Goal: Check status: Check status

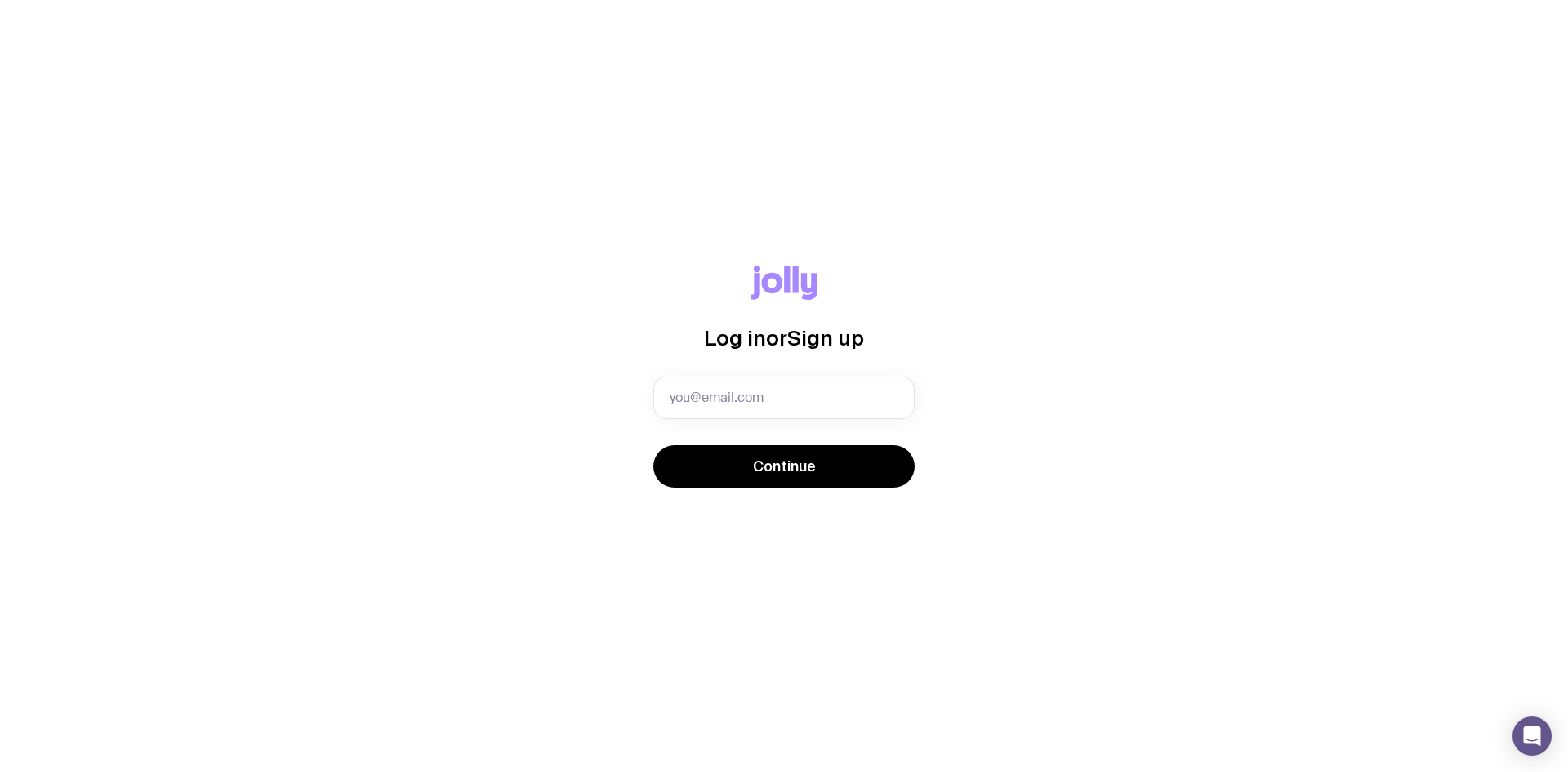
type input "[EMAIL_ADDRESS][DOMAIN_NAME]"
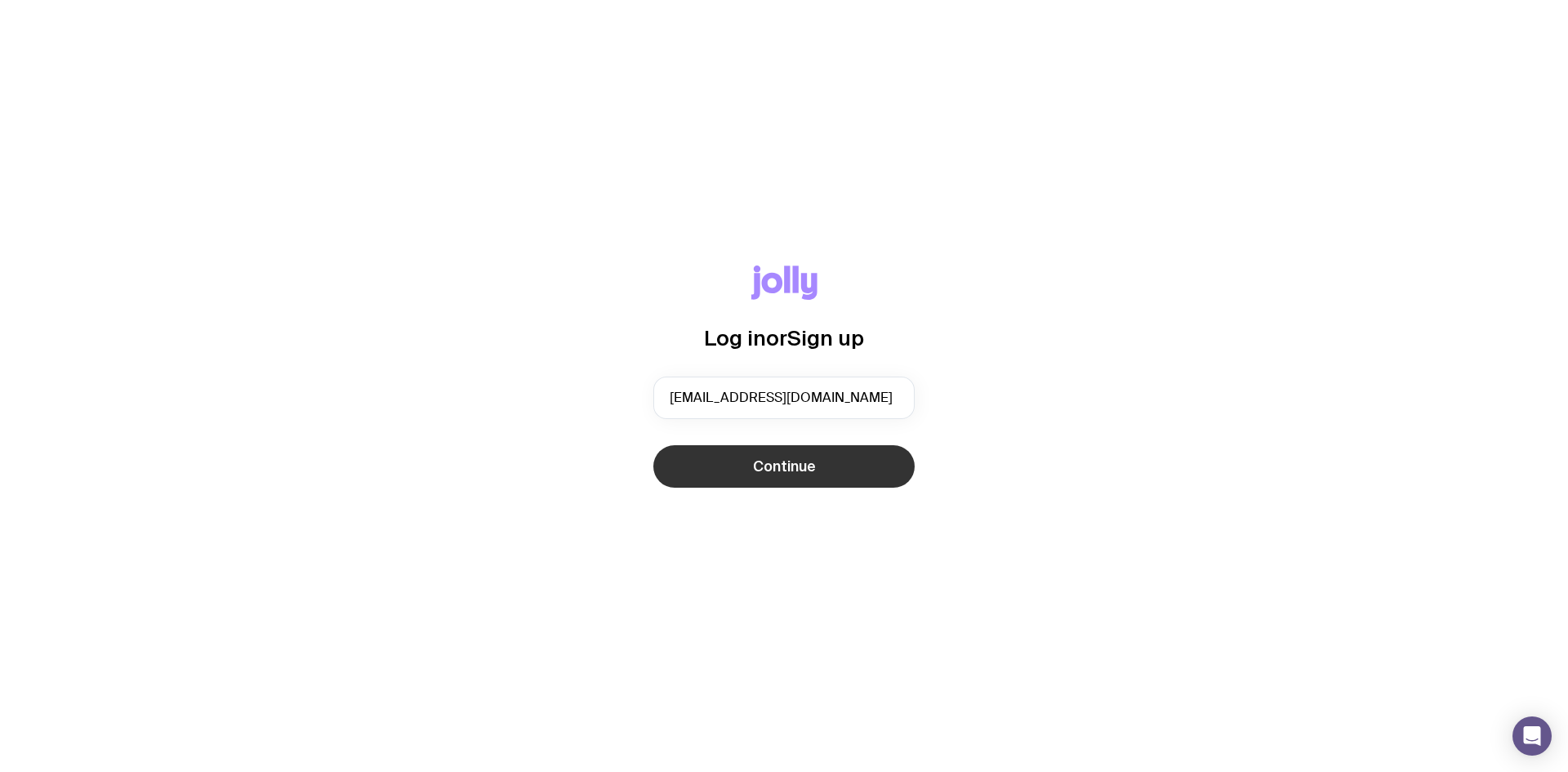
click at [836, 460] on button "Continue" at bounding box center [784, 467] width 261 height 43
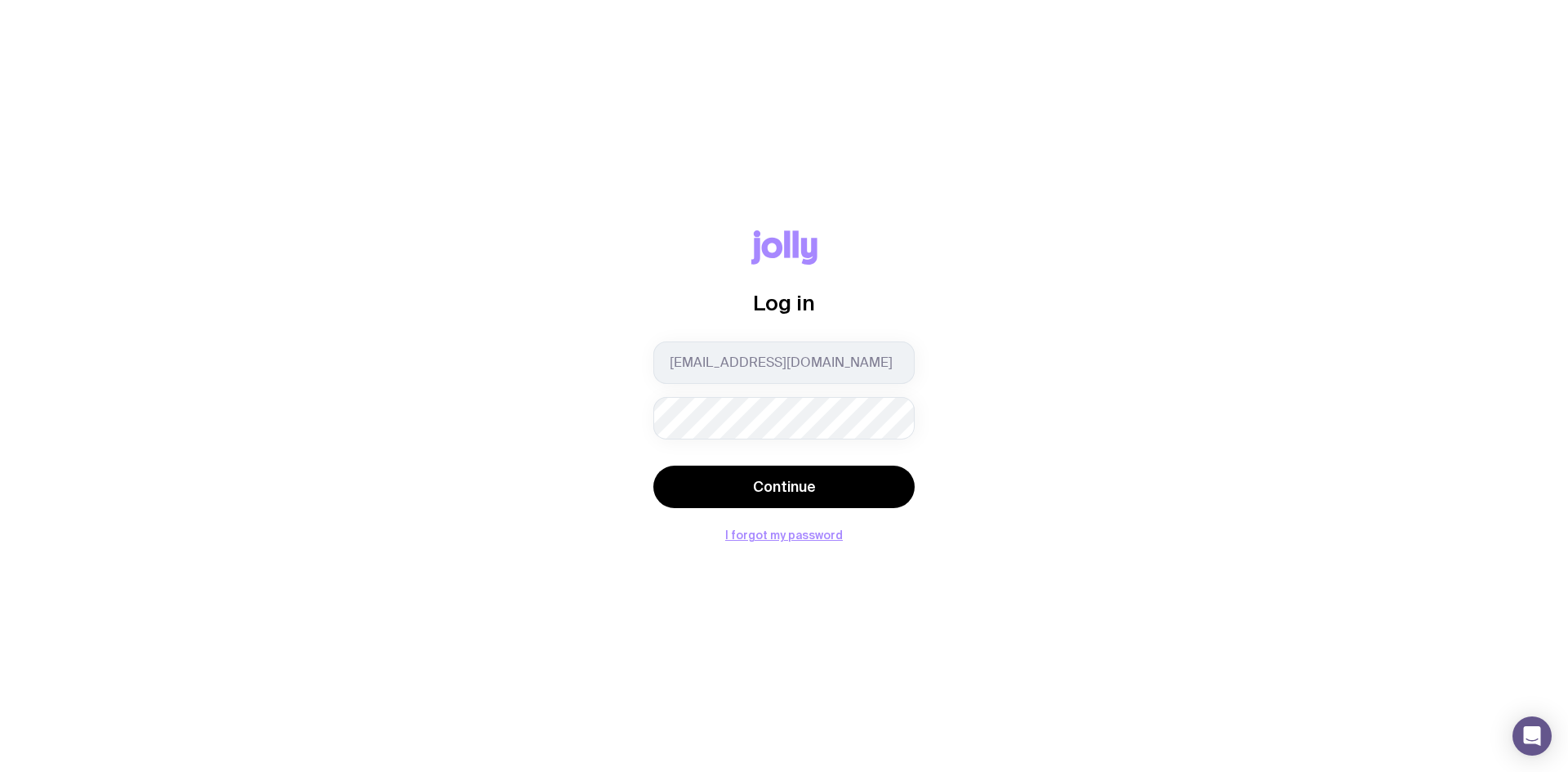
drag, startPoint x: 782, startPoint y: 473, endPoint x: 646, endPoint y: 424, distance: 144.6
click at [782, 473] on button "Continue" at bounding box center [784, 487] width 261 height 43
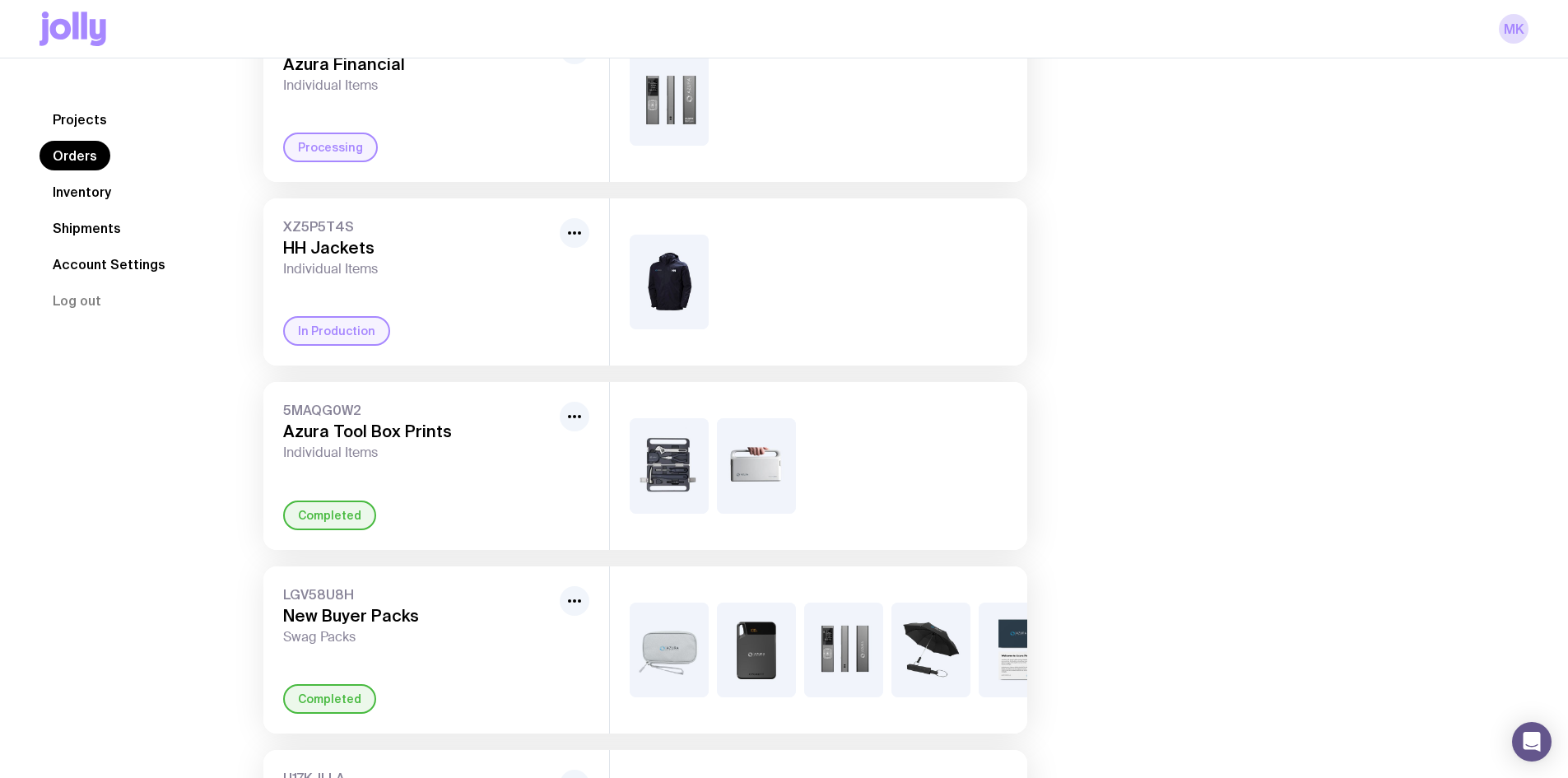
scroll to position [330, 0]
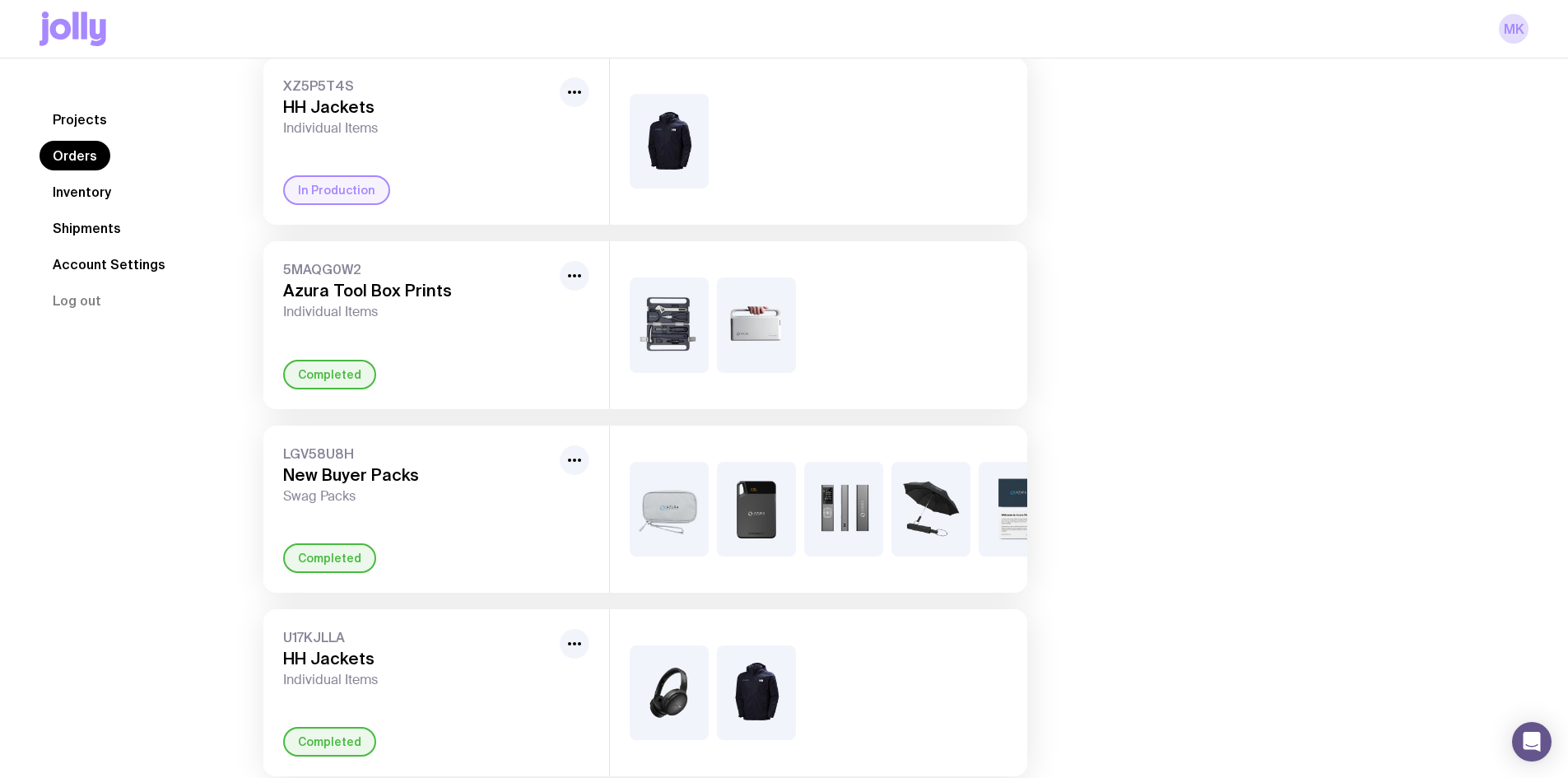
drag, startPoint x: 427, startPoint y: 300, endPoint x: 192, endPoint y: 314, distance: 235.4
click at [192, 314] on div "Projects Orders Inventory Shipments Account Settings Log out Projects Orders In…" at bounding box center [784, 643] width 1489 height 1737
click at [65, 188] on link "Inventory" at bounding box center [82, 191] width 85 height 30
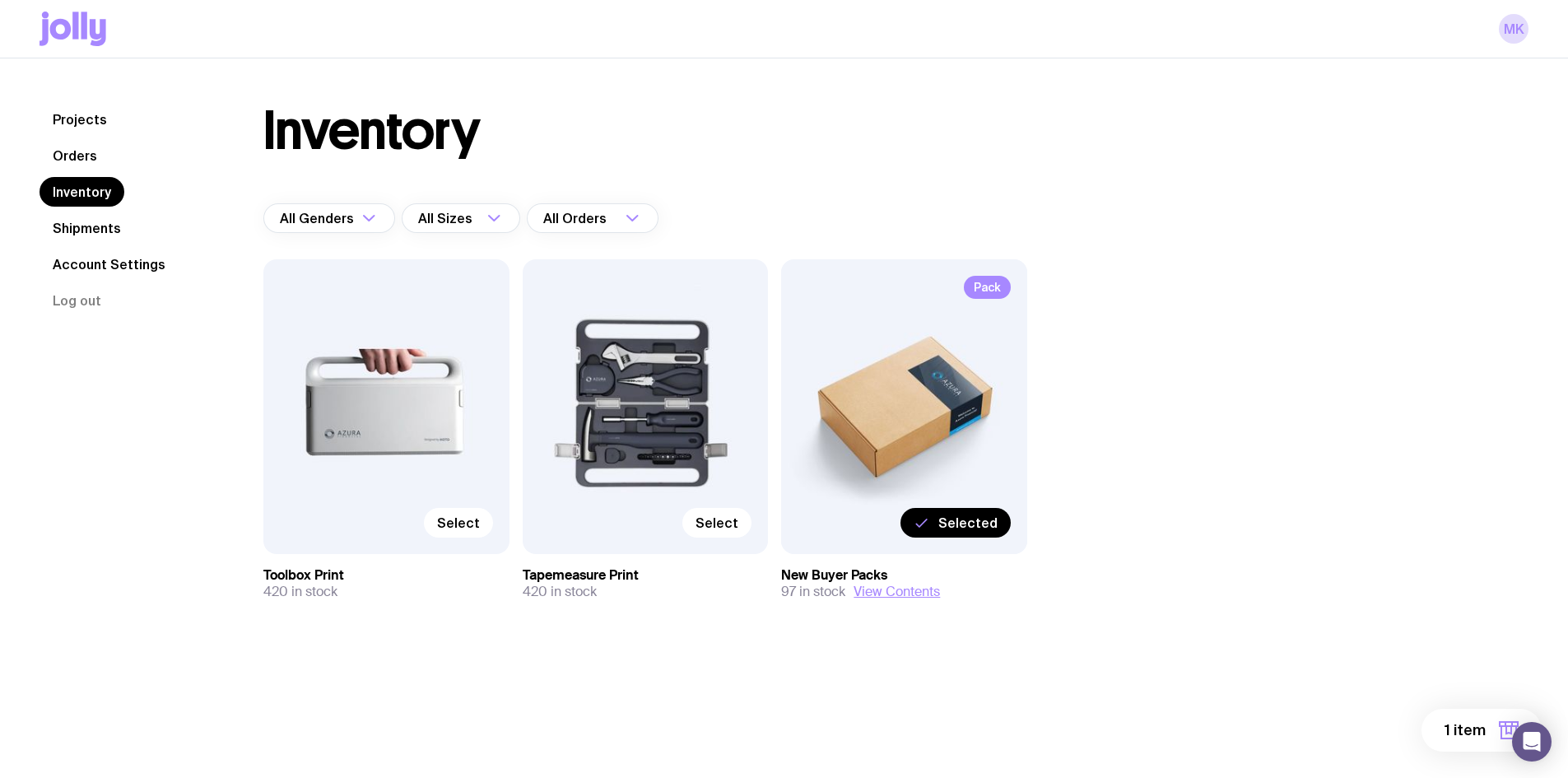
click at [890, 383] on div "Pack Selected" at bounding box center [905, 407] width 246 height 295
click at [91, 141] on link "Orders" at bounding box center [75, 155] width 71 height 30
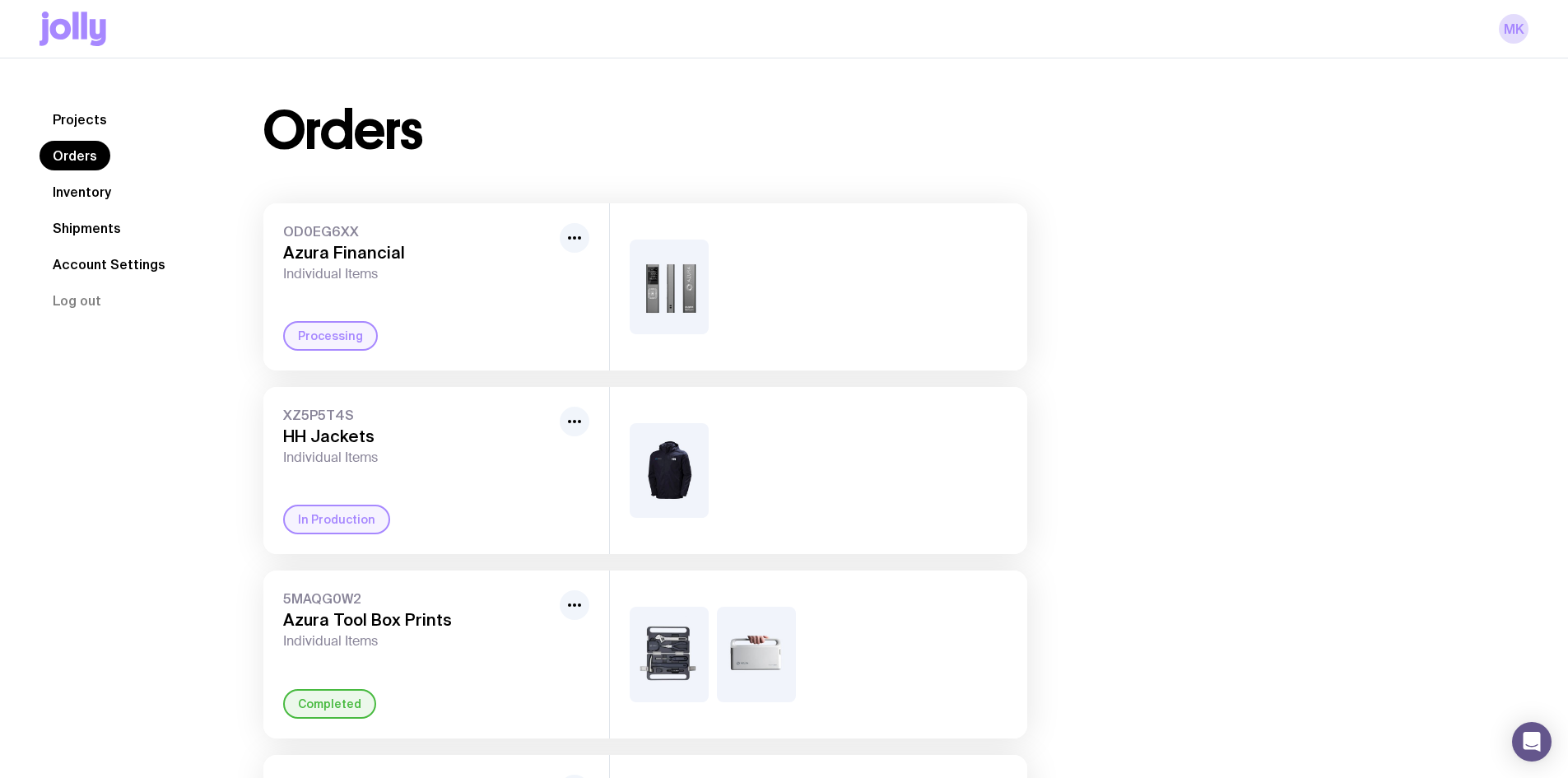
click at [87, 226] on link "Shipments" at bounding box center [87, 228] width 94 height 30
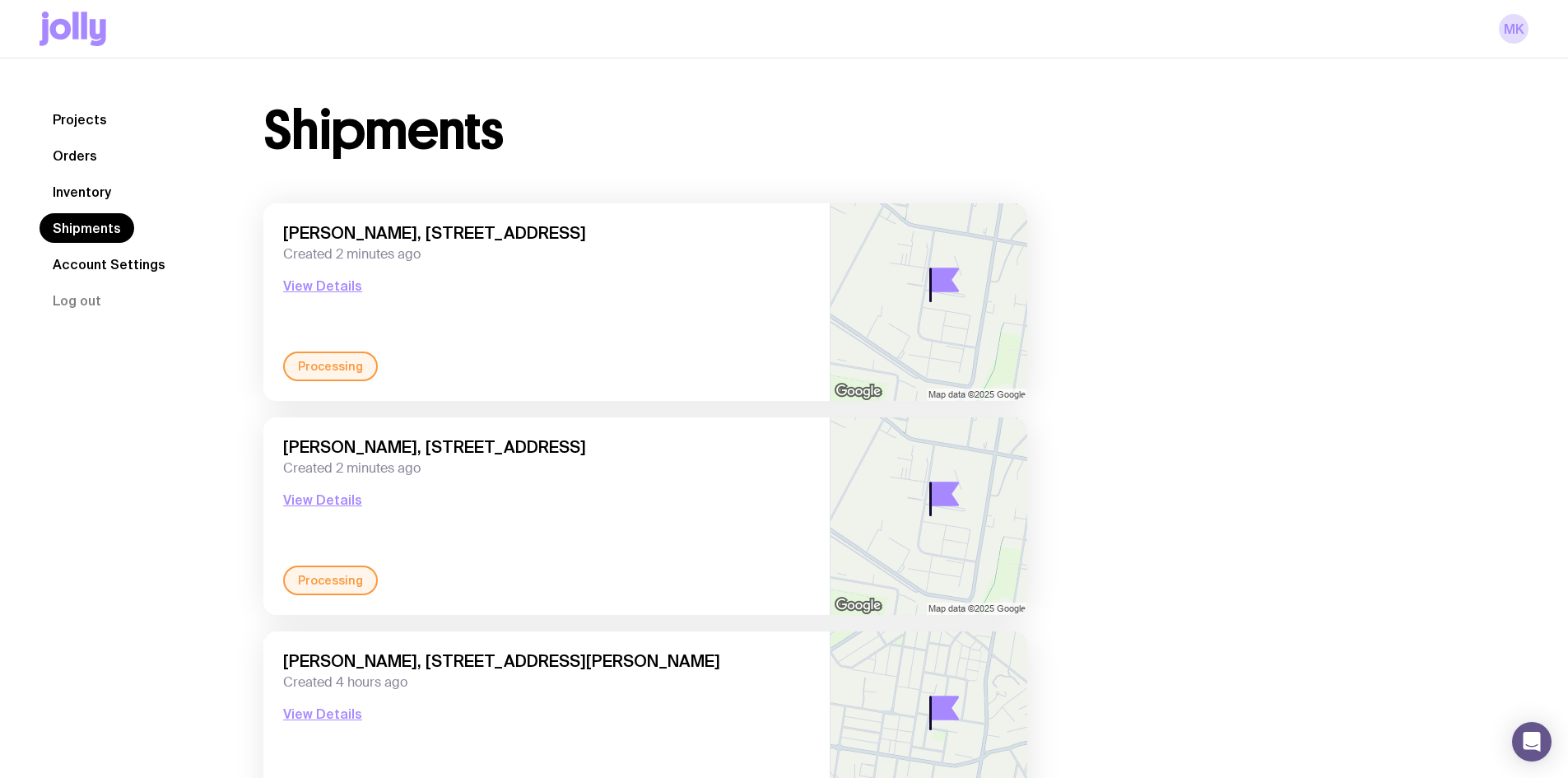
drag, startPoint x: 293, startPoint y: 231, endPoint x: 764, endPoint y: 213, distance: 471.3
click at [764, 213] on div "[PERSON_NAME], [STREET_ADDRESS] Created 2 minutes ago View Details Processing" at bounding box center [546, 303] width 566 height 198
click at [336, 284] on button "View Details" at bounding box center [323, 286] width 79 height 20
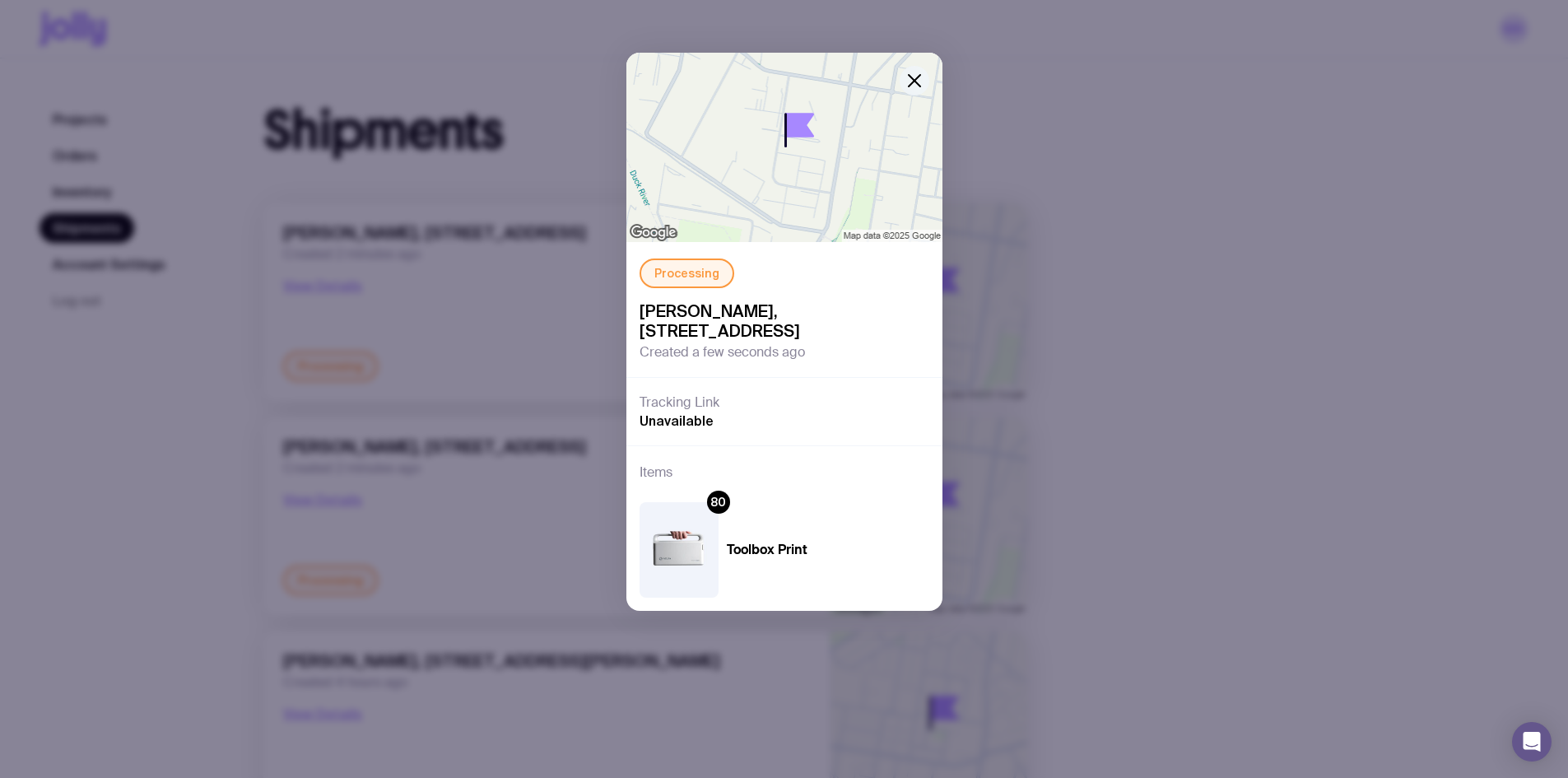
click at [914, 85] on icon "button" at bounding box center [914, 81] width 20 height 20
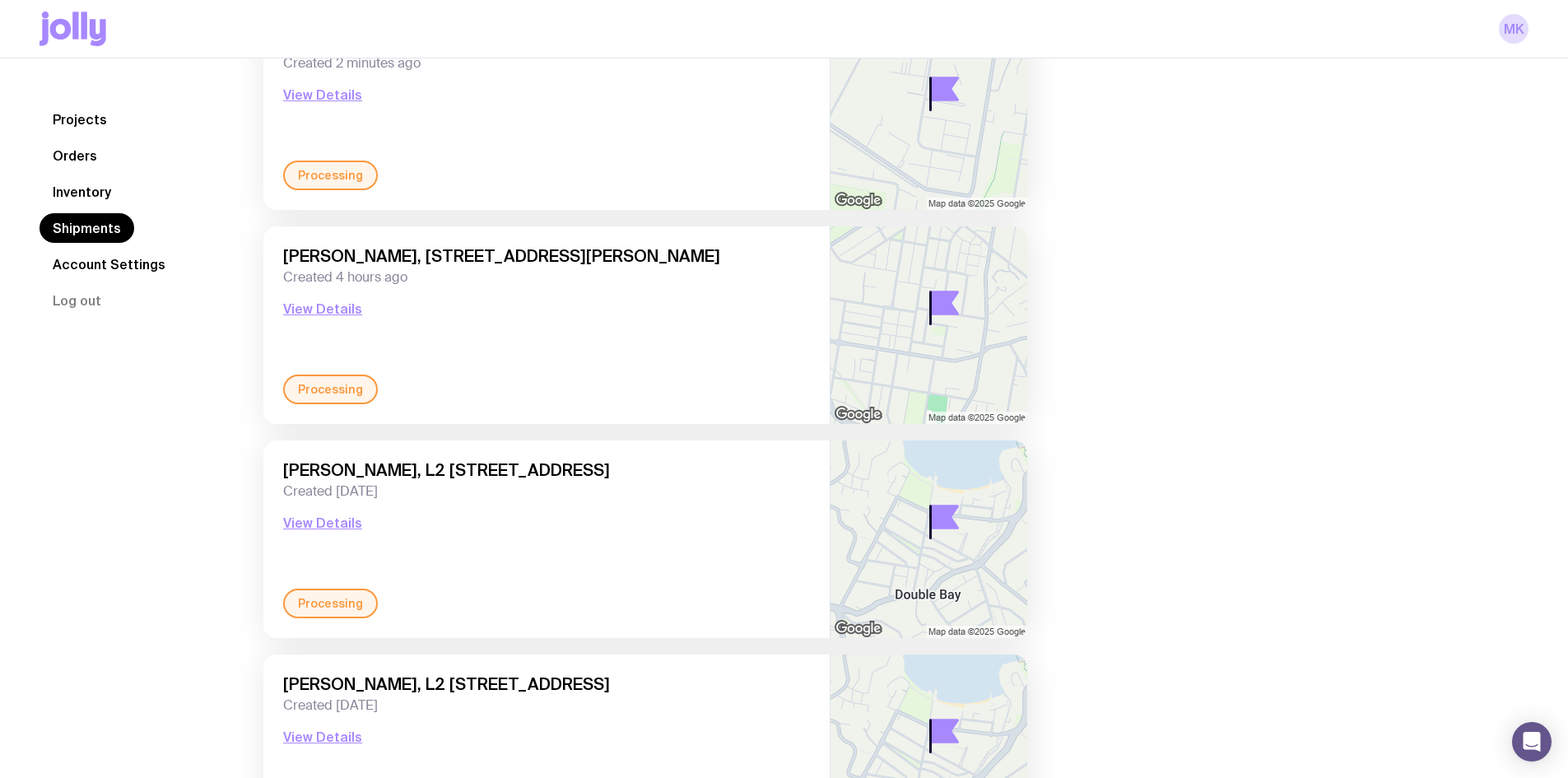
scroll to position [412, 0]
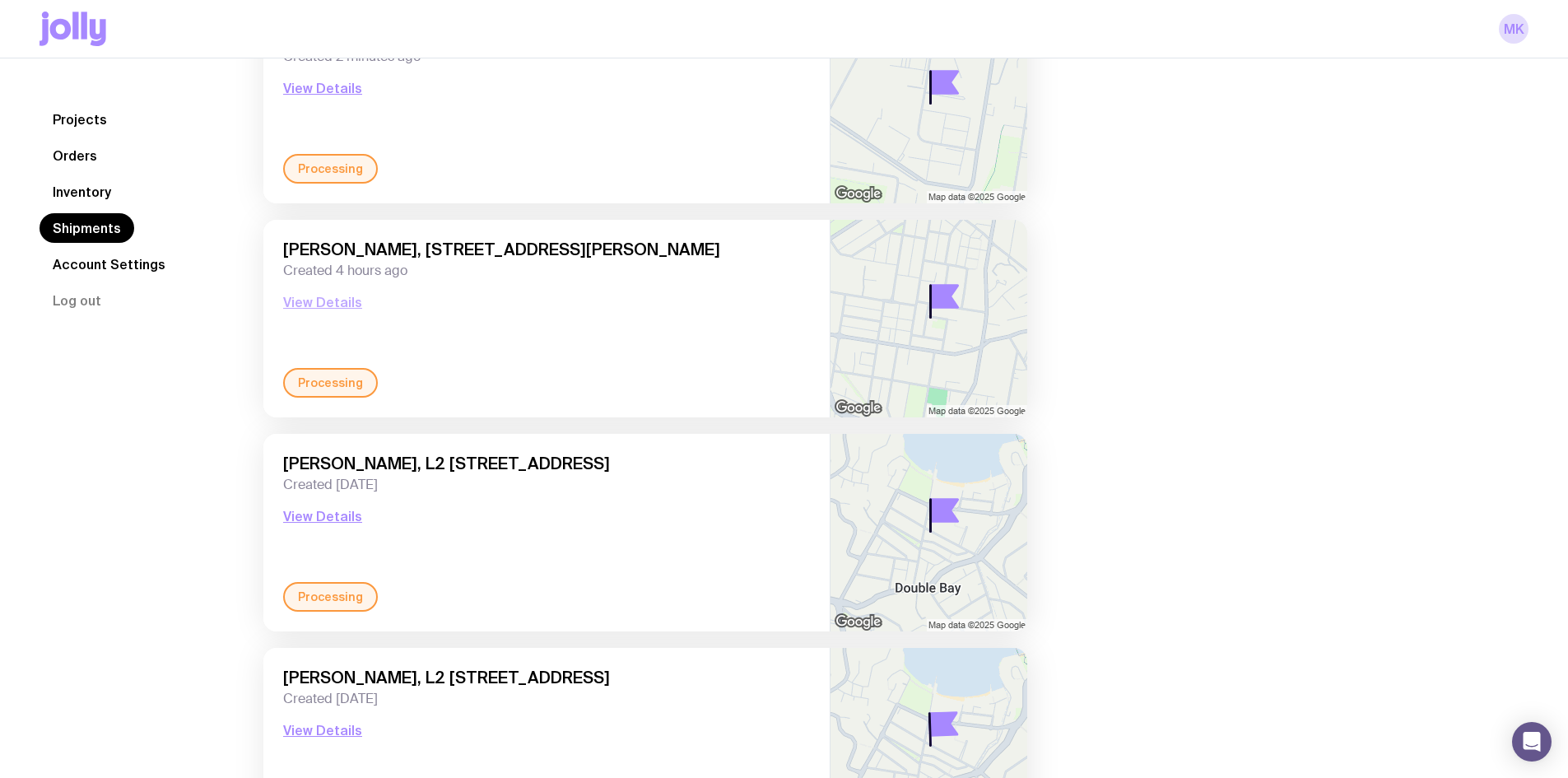
click at [355, 297] on button "View Details" at bounding box center [323, 302] width 79 height 20
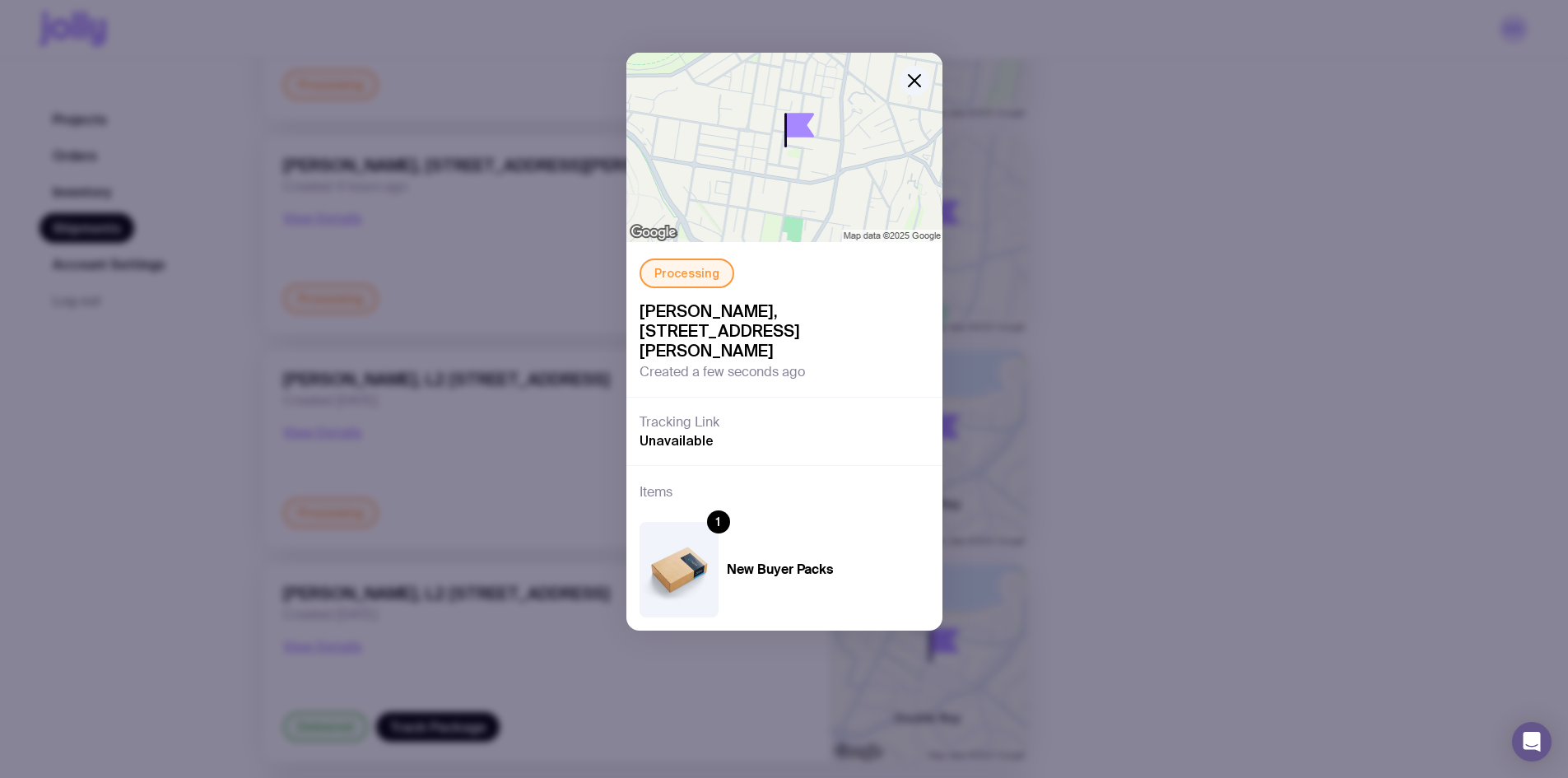
scroll to position [494, 0]
click at [904, 83] on button "button" at bounding box center [914, 81] width 30 height 30
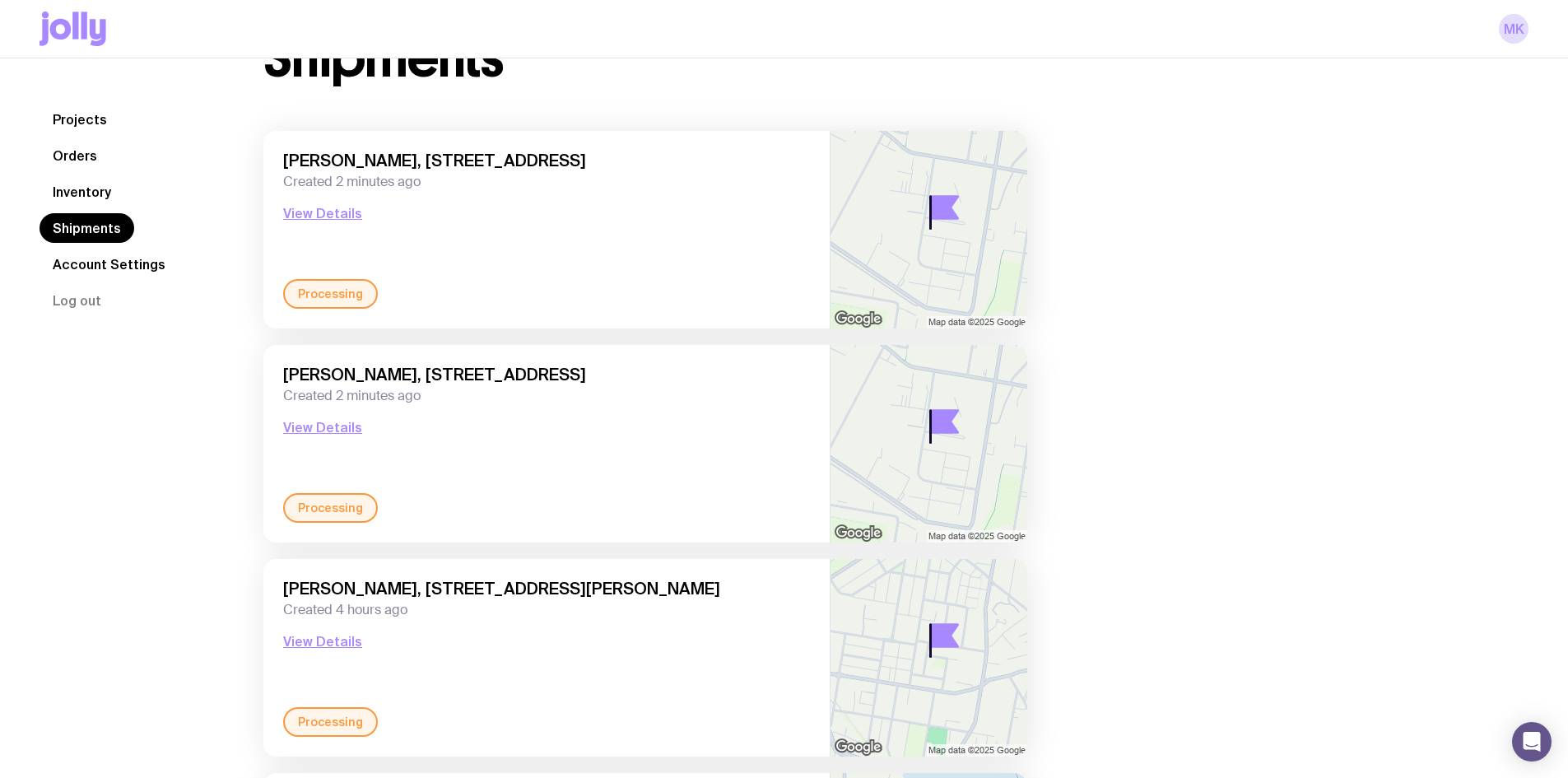
scroll to position [0, 0]
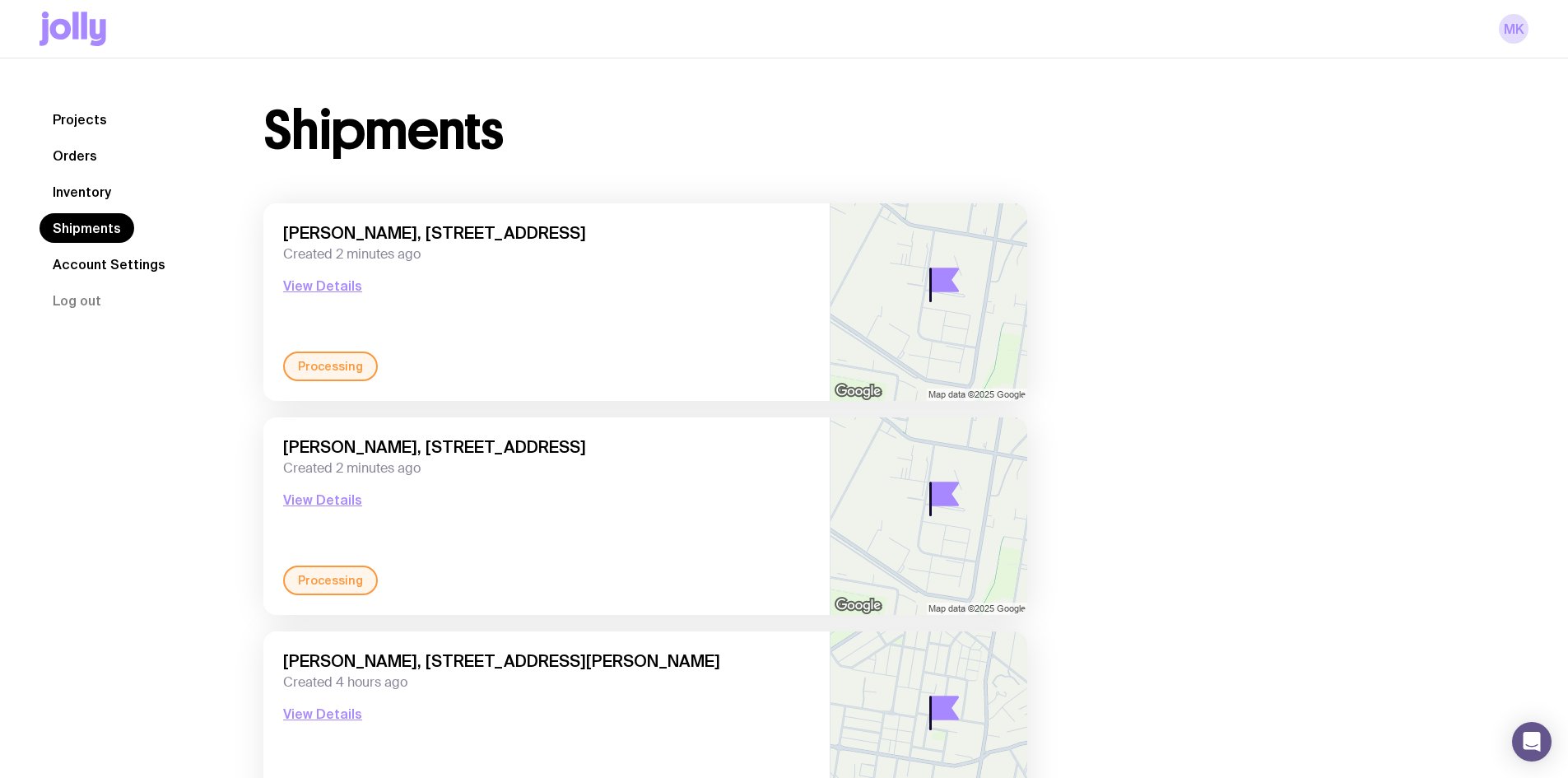
click at [90, 162] on link "Orders" at bounding box center [75, 155] width 71 height 30
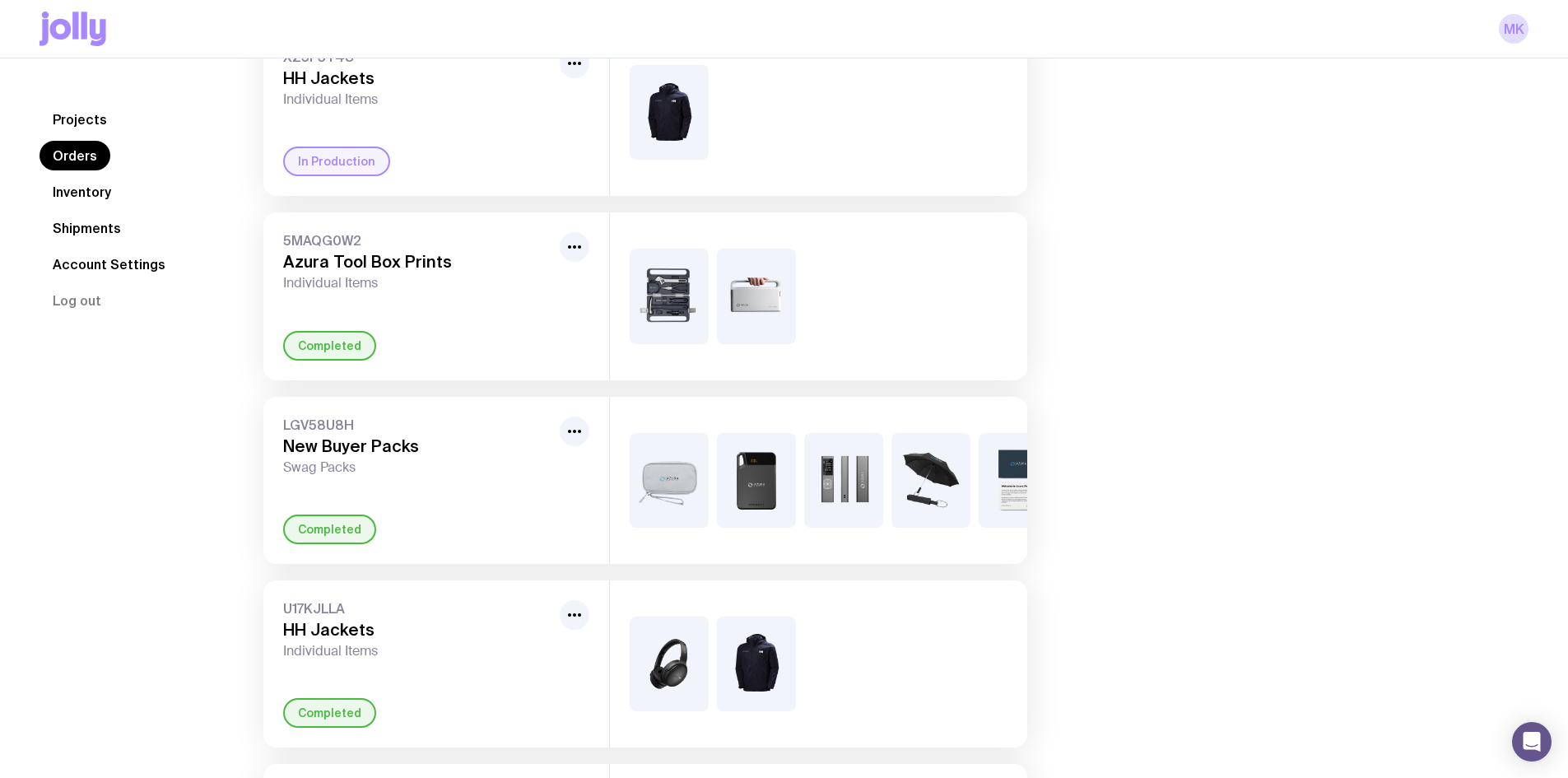
scroll to position [412, 0]
